Goal: Task Accomplishment & Management: Manage account settings

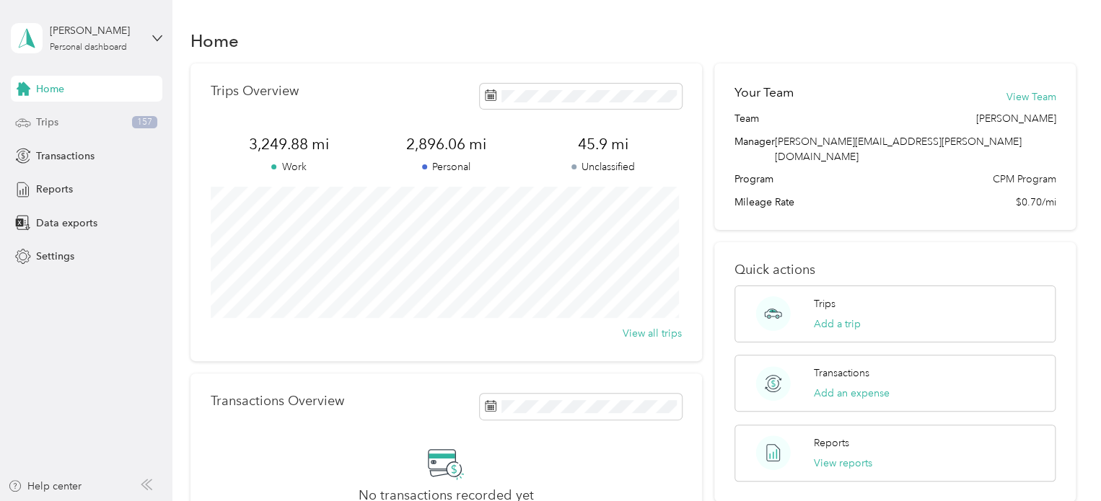
click at [49, 115] on span "Trips" at bounding box center [47, 122] width 22 height 15
